Goal: Find specific page/section: Find specific page/section

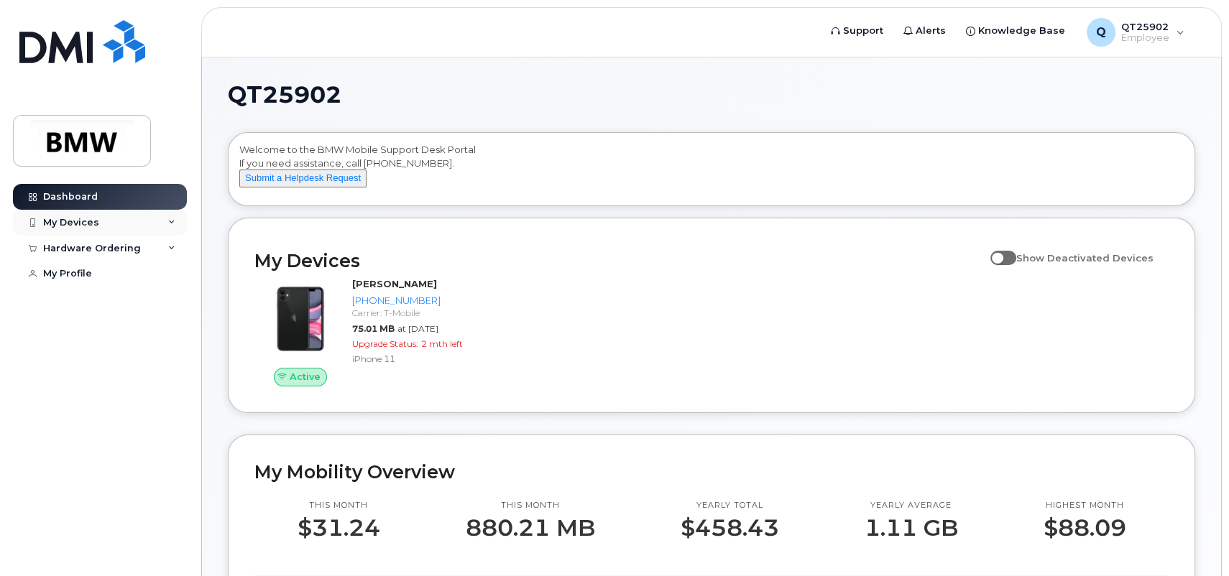
click at [144, 223] on div "My Devices" at bounding box center [100, 223] width 174 height 26
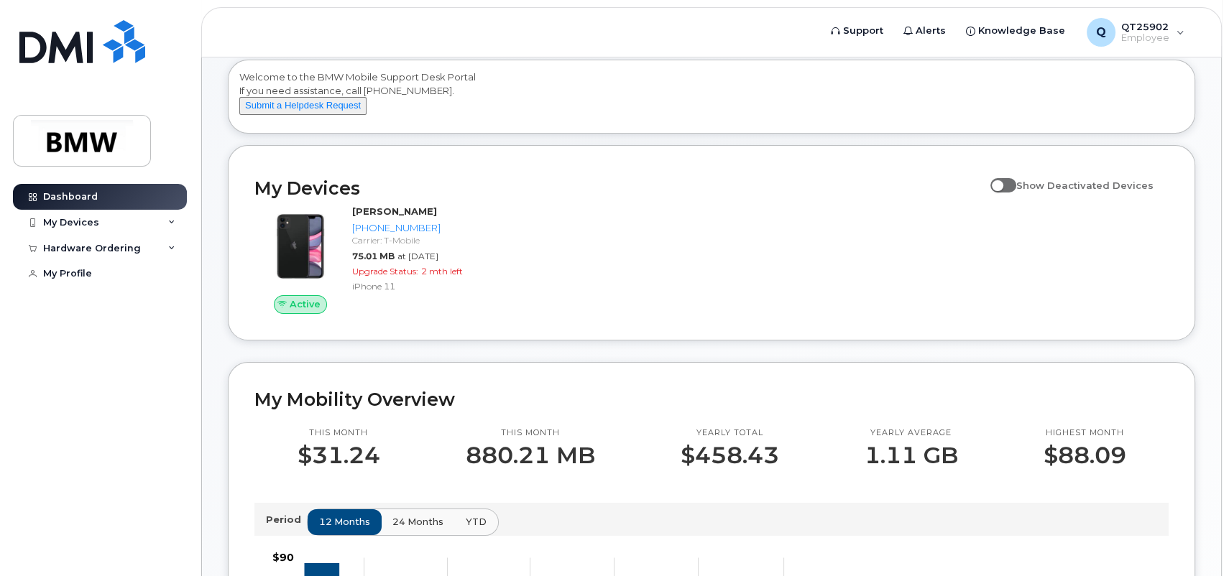
scroll to position [72, 0]
click at [48, 273] on div "My Profile" at bounding box center [67, 273] width 49 height 11
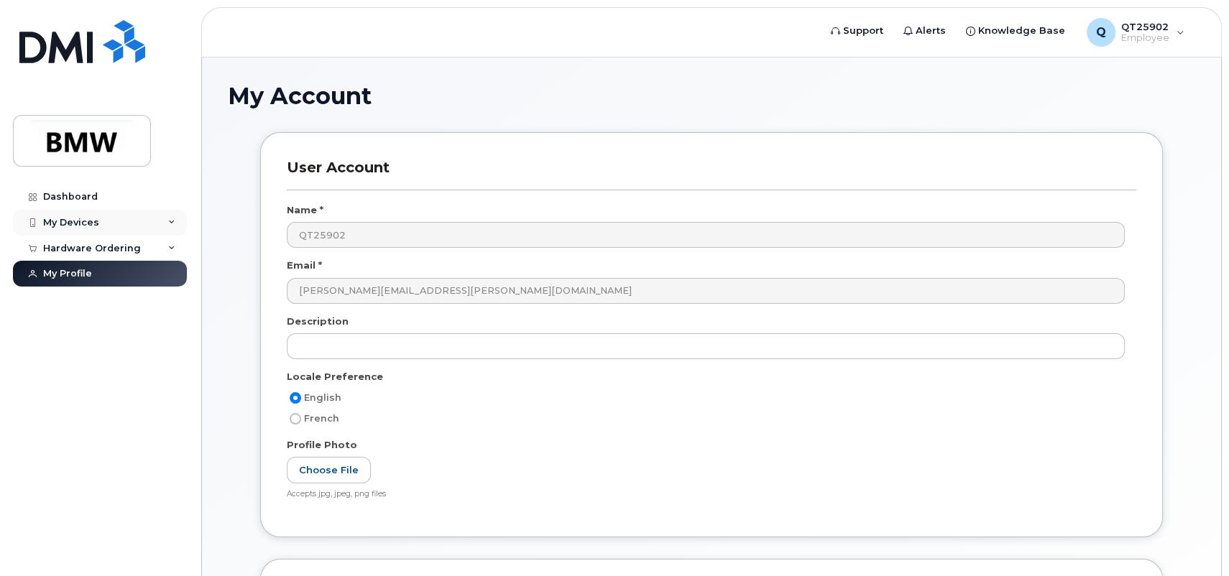
click at [57, 220] on div "My Devices" at bounding box center [71, 222] width 56 height 11
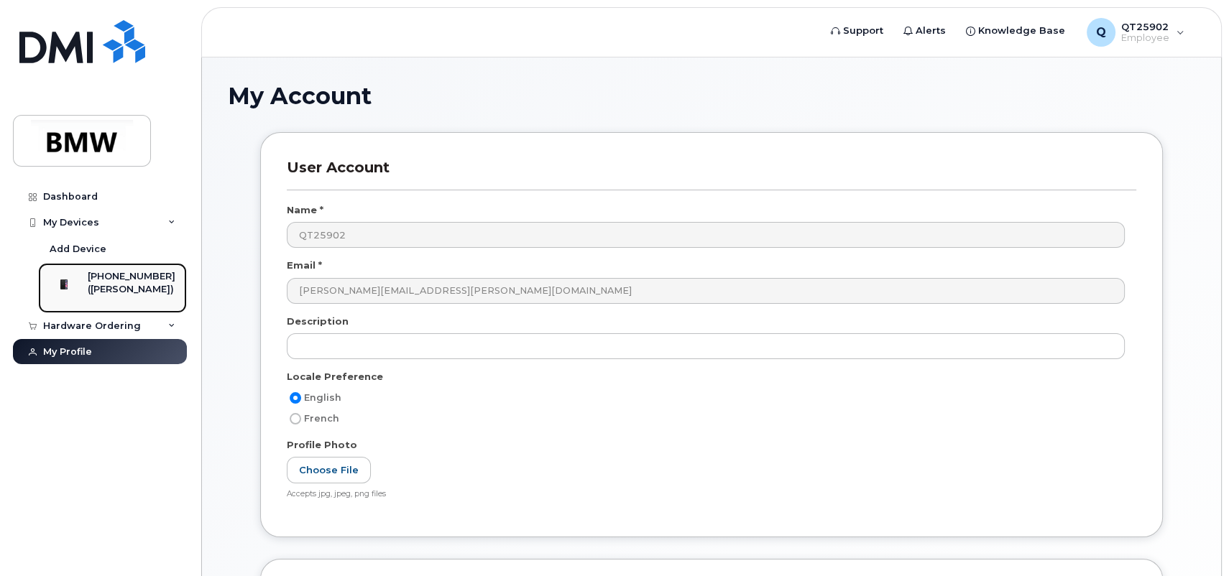
click at [71, 285] on img at bounding box center [64, 284] width 14 height 14
